Goal: Navigation & Orientation: Find specific page/section

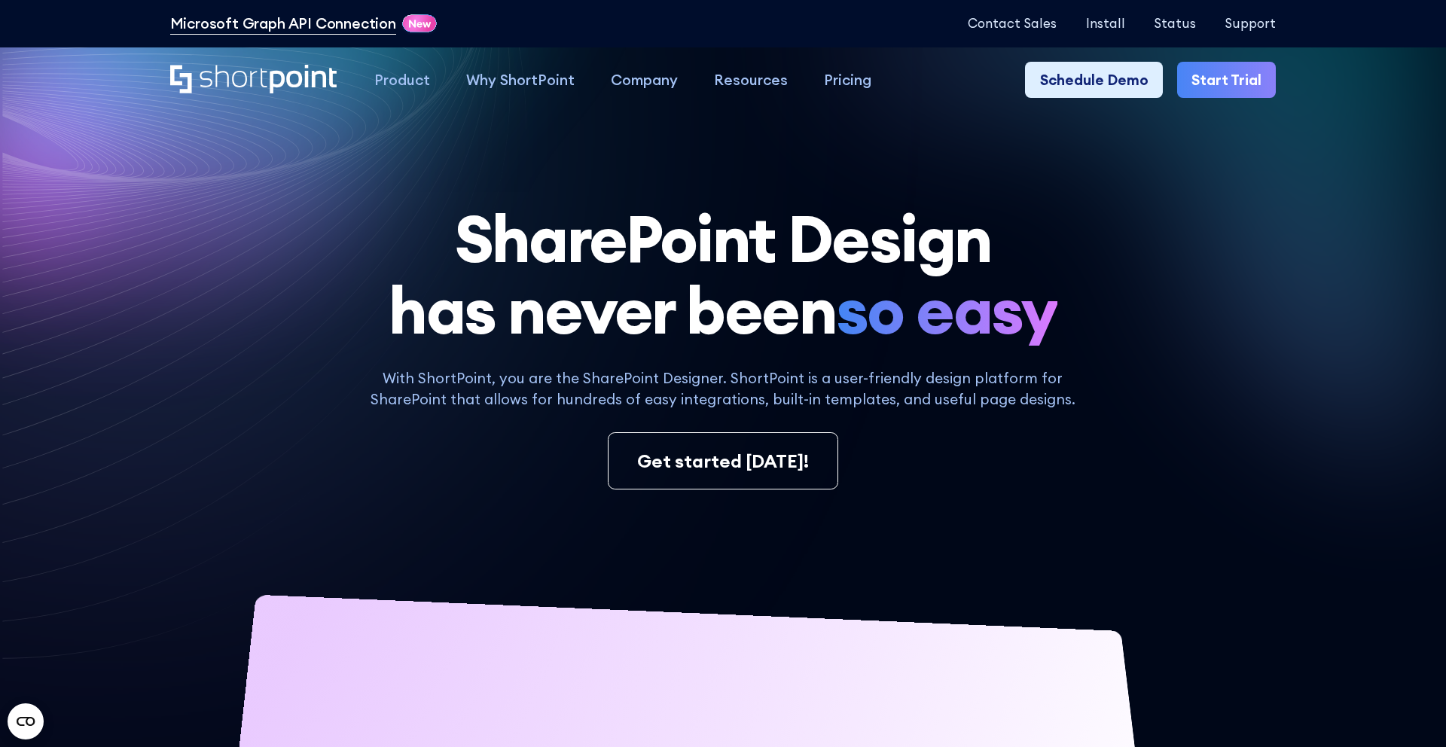
click at [322, 26] on link "Microsoft Graph API Connection" at bounding box center [283, 24] width 226 height 22
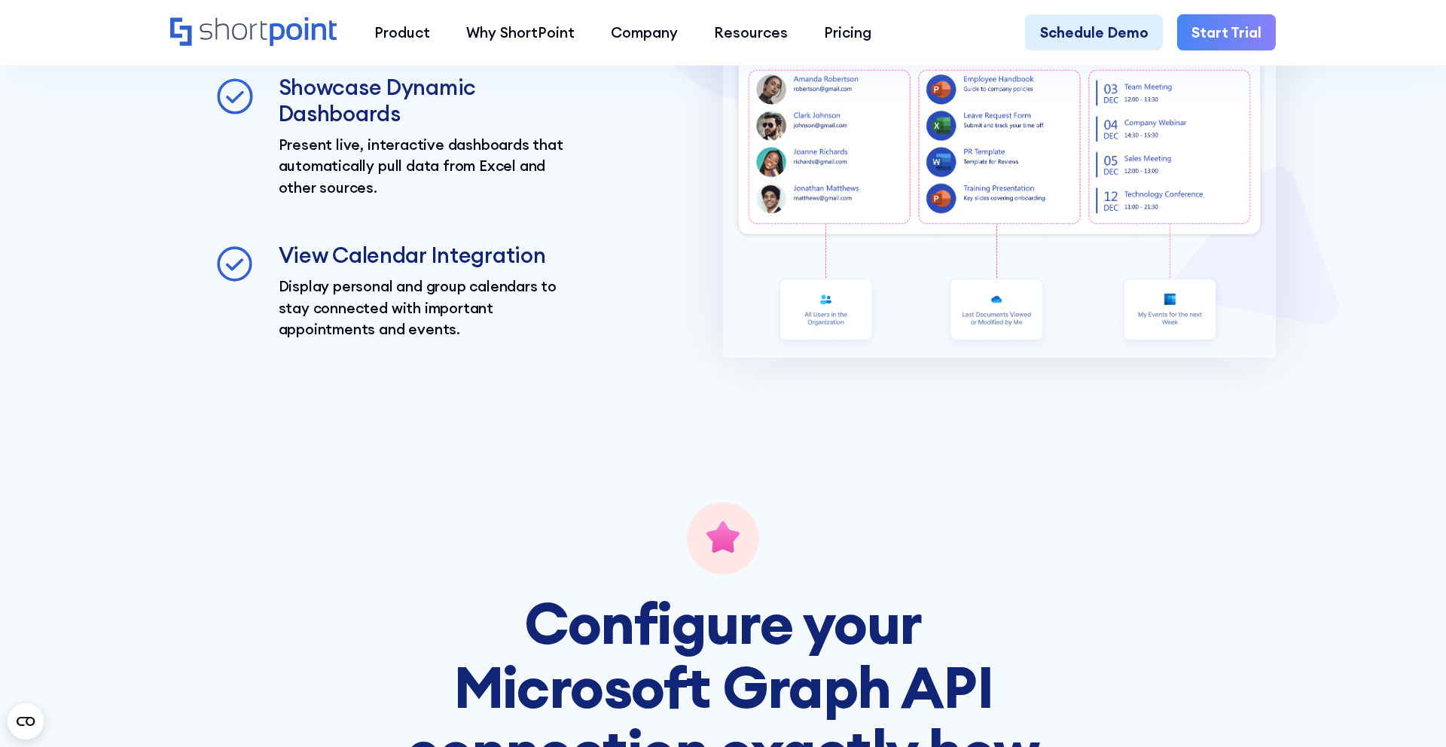
scroll to position [4206, 0]
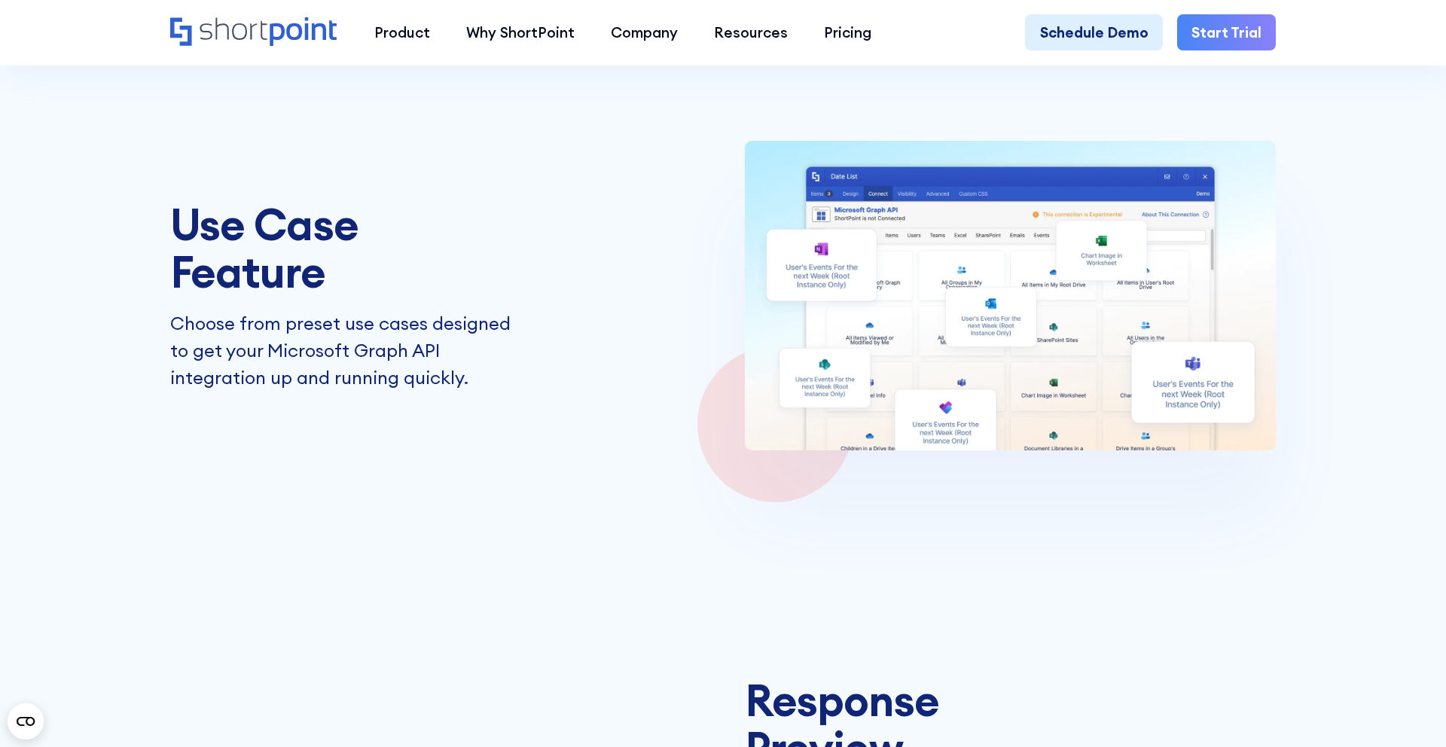
click at [205, 26] on icon "Home" at bounding box center [254, 31] width 168 height 29
